Goal: Information Seeking & Learning: Find specific fact

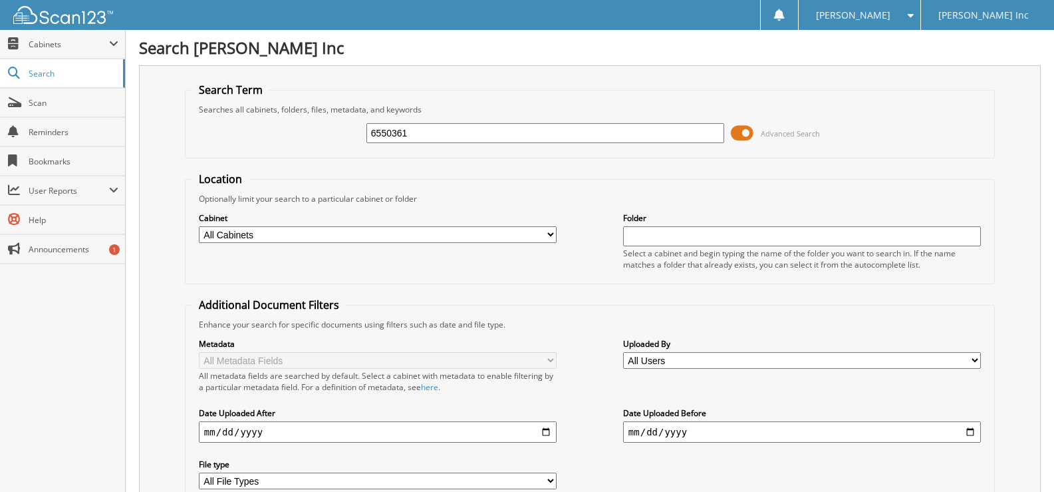
type input "6550361"
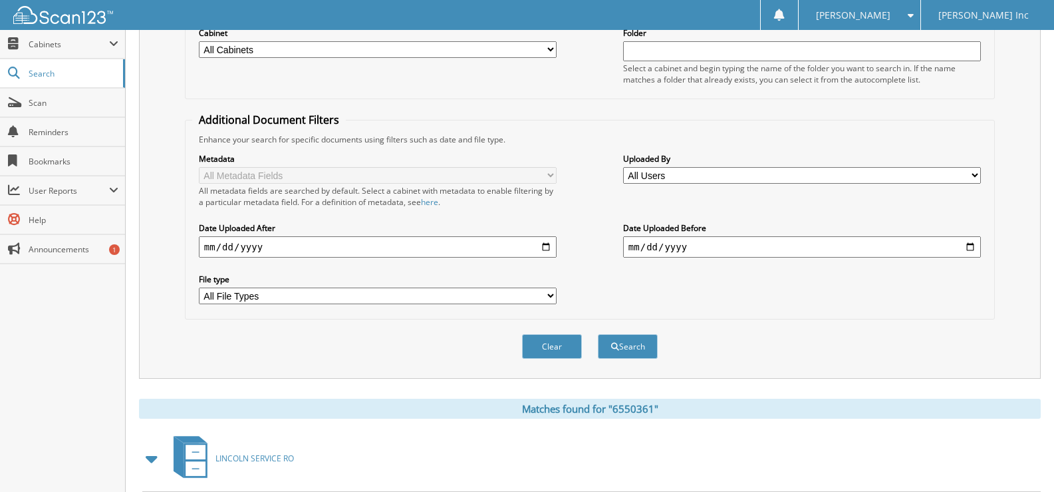
scroll to position [326, 0]
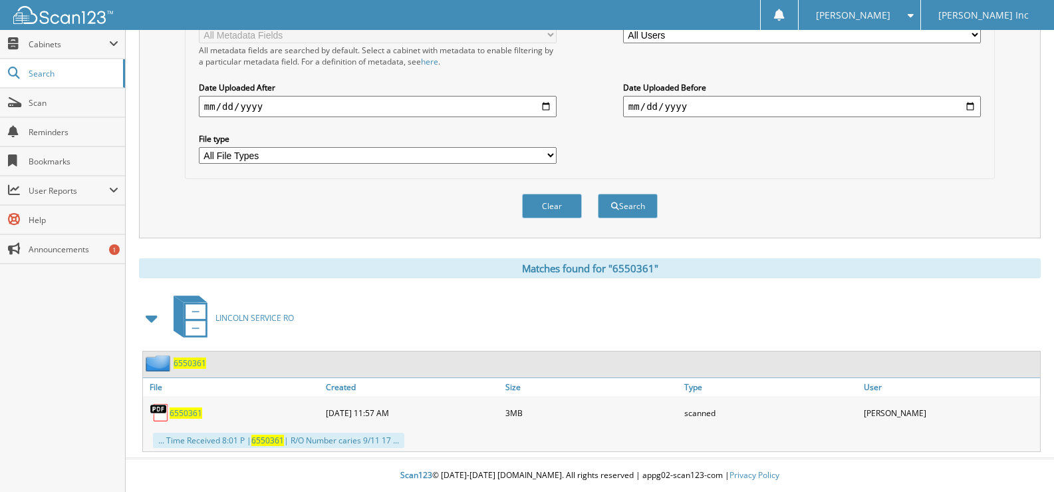
click at [184, 418] on span "6550361" at bounding box center [186, 412] width 33 height 11
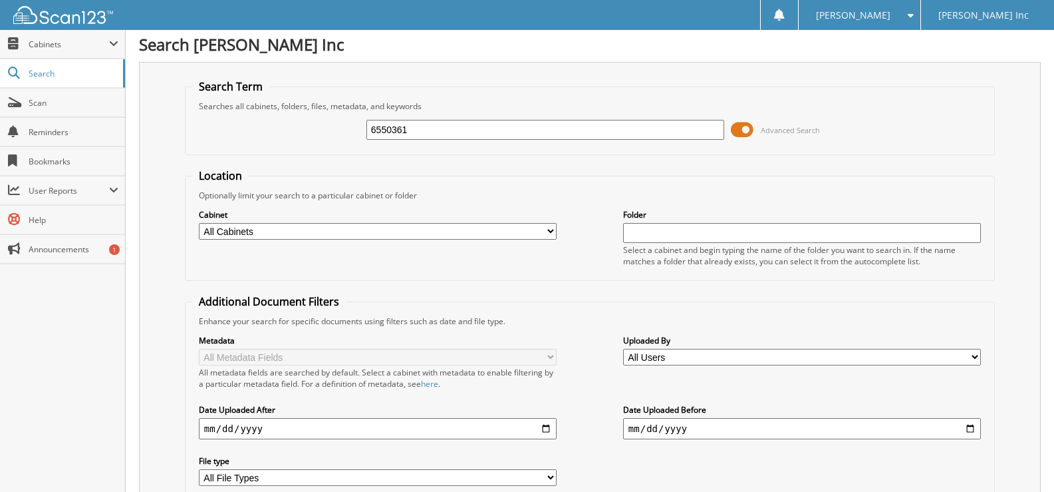
scroll to position [0, 0]
